Goal: Navigation & Orientation: Find specific page/section

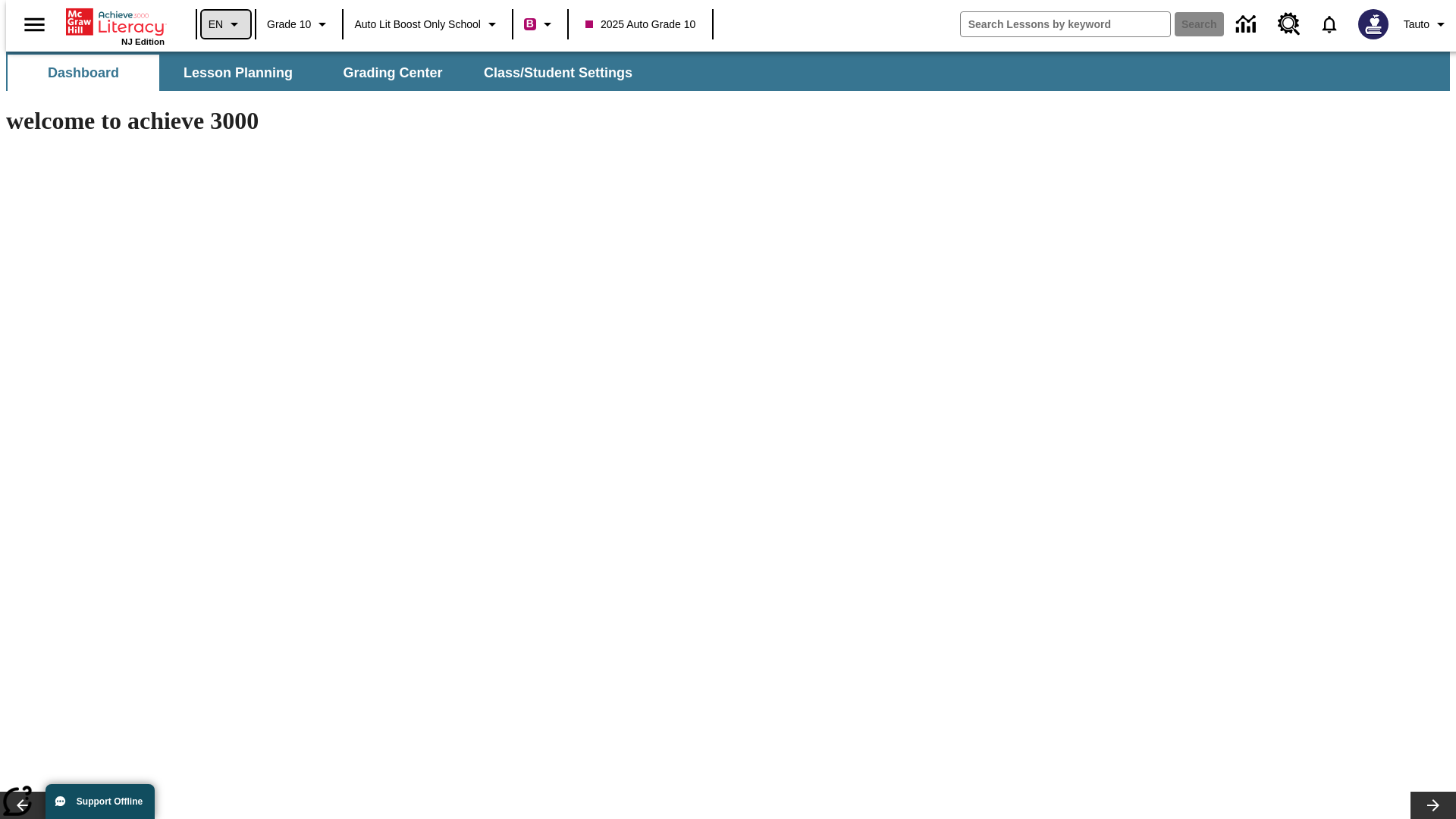
click at [225, 24] on icon "Language: EN, Select a language" at bounding box center [234, 24] width 18 height 18
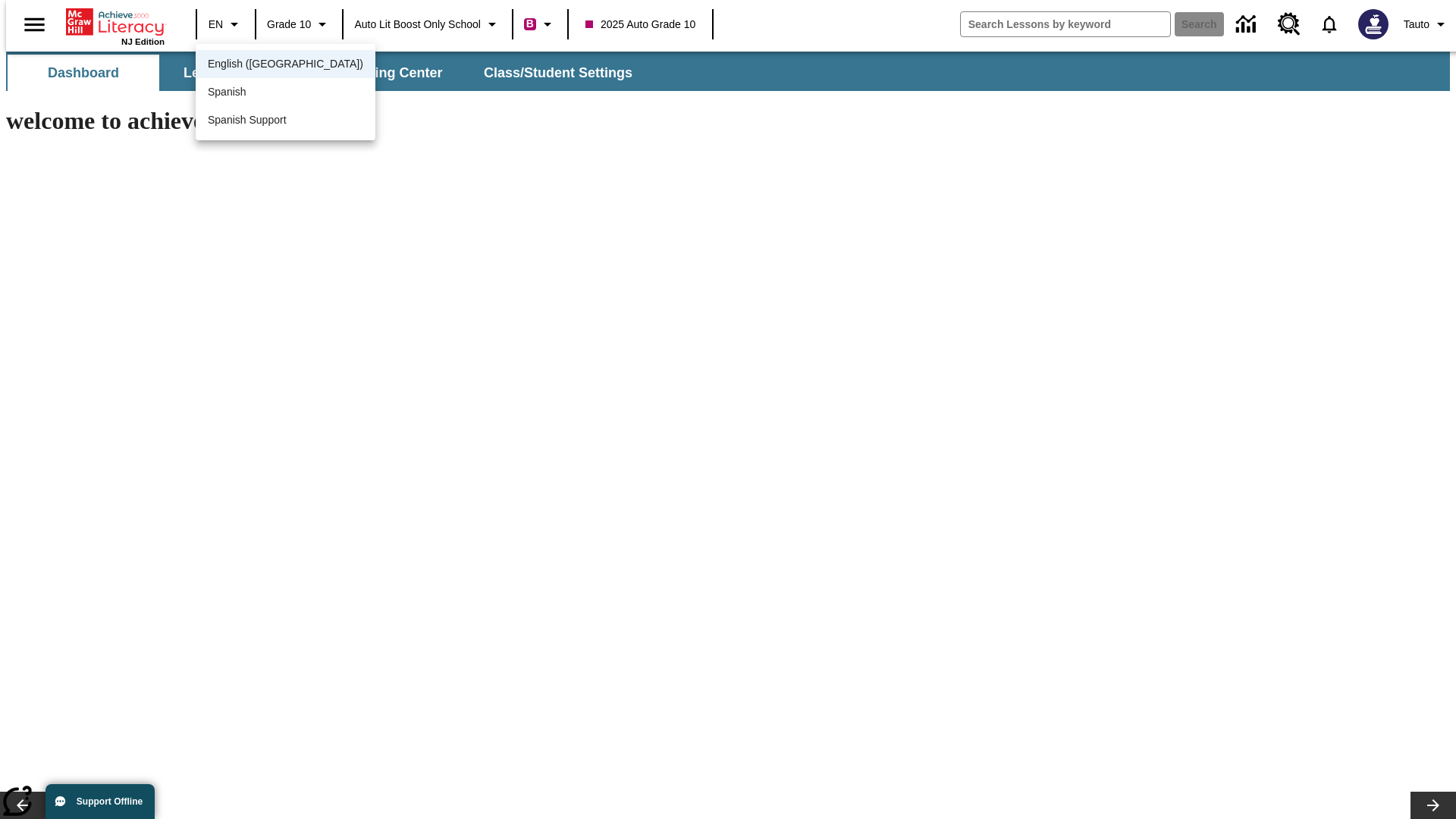
click at [253, 65] on span "English ([GEOGRAPHIC_DATA])" at bounding box center [285, 63] width 155 height 16
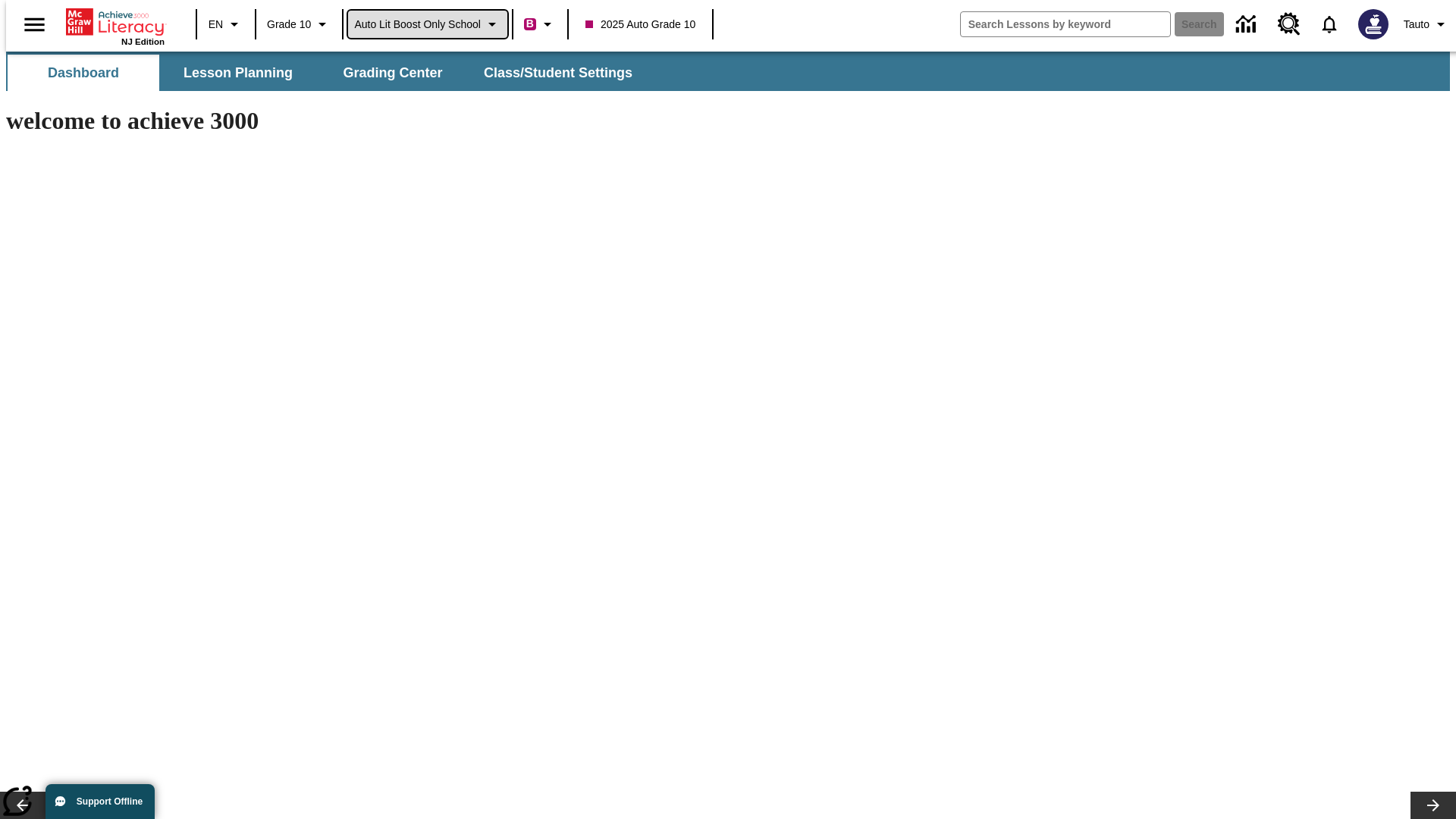
click at [427, 24] on span "Auto Lit Boost only School" at bounding box center [418, 24] width 127 height 16
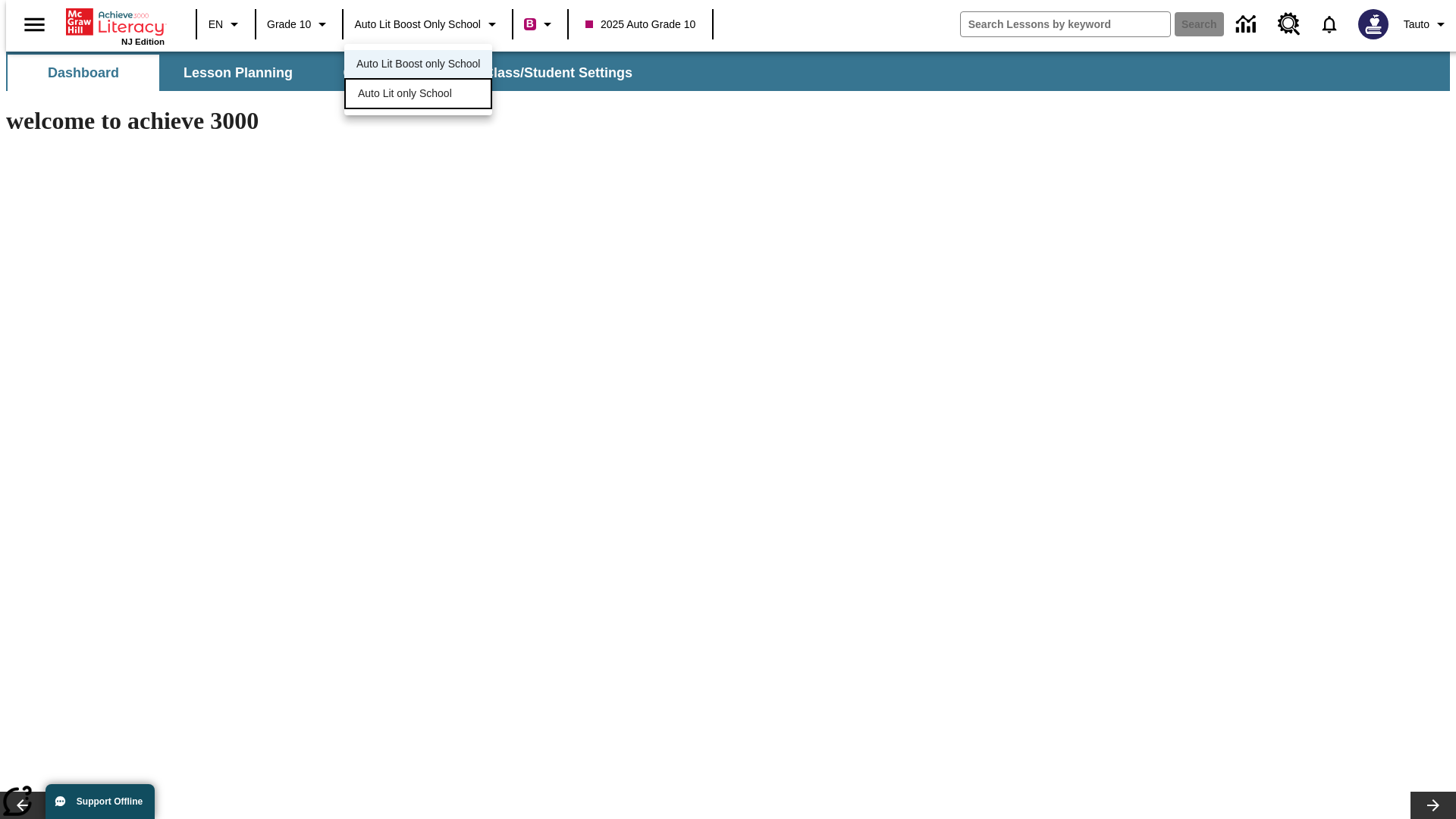
click at [406, 95] on span "Auto Lit only School" at bounding box center [405, 93] width 94 height 16
